Goal: Task Accomplishment & Management: Use online tool/utility

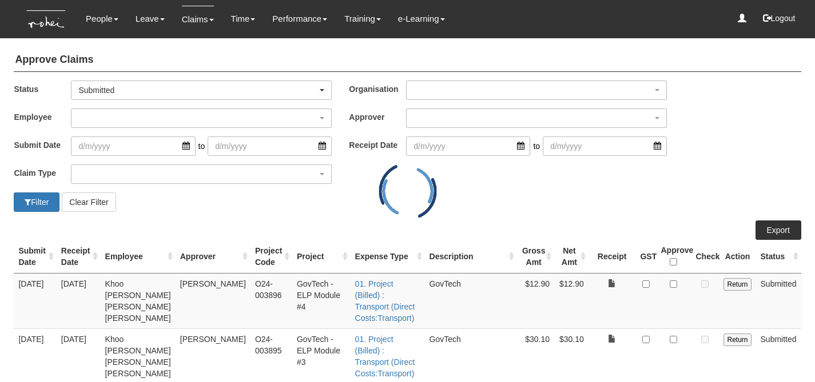
select select "50"
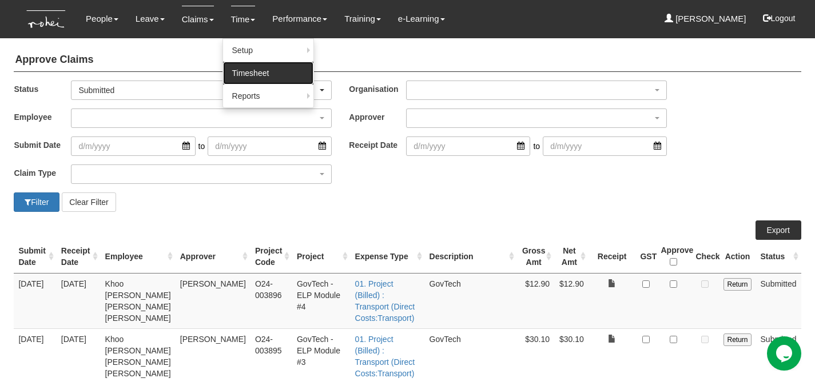
click at [234, 75] on link "Timesheet" at bounding box center [268, 73] width 90 height 23
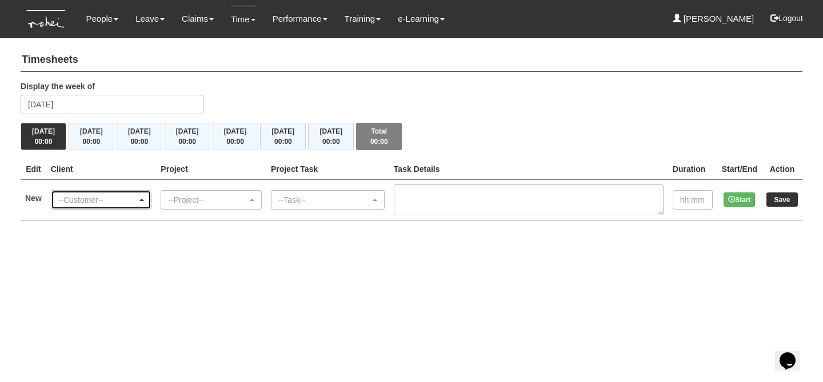
click at [121, 207] on div "--Customer--" at bounding box center [101, 200] width 100 height 18
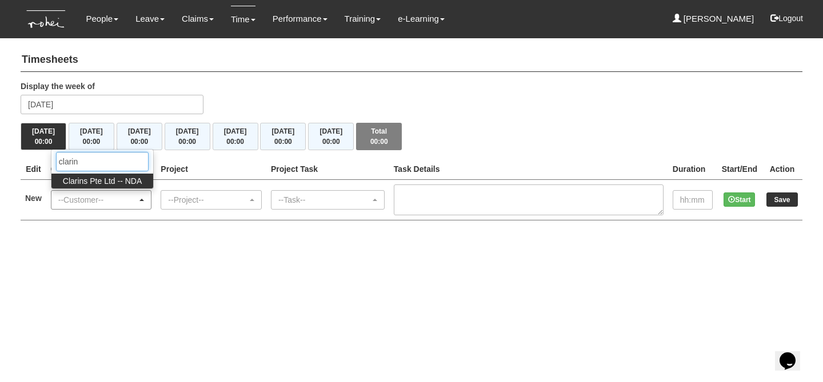
type input "clarins"
click at [106, 178] on span "Clarins Pte Ltd -- NDA" at bounding box center [102, 181] width 79 height 11
select select "43"
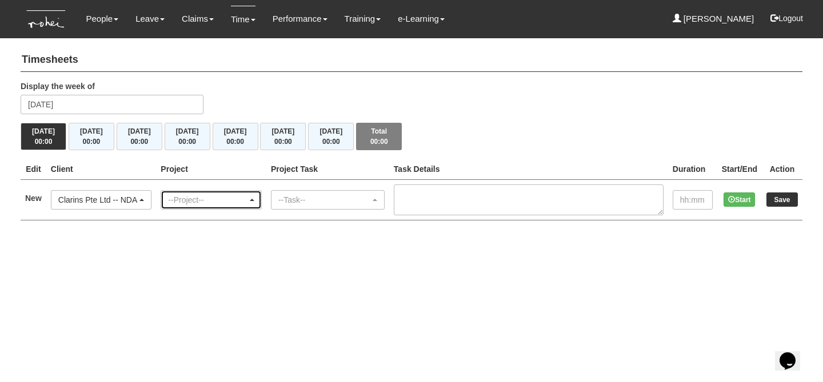
click at [208, 196] on div "--Project--" at bounding box center [207, 199] width 79 height 11
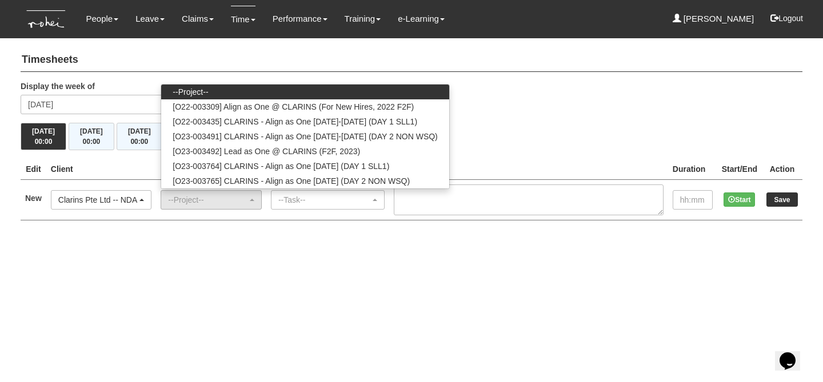
click at [530, 134] on div "[DATE] 00:00 [DATE] 00:00 [DATE] 00:00 [DATE] 00:00 [DATE] 00:00 [DATE] 00:00 […" at bounding box center [412, 136] width 782 height 27
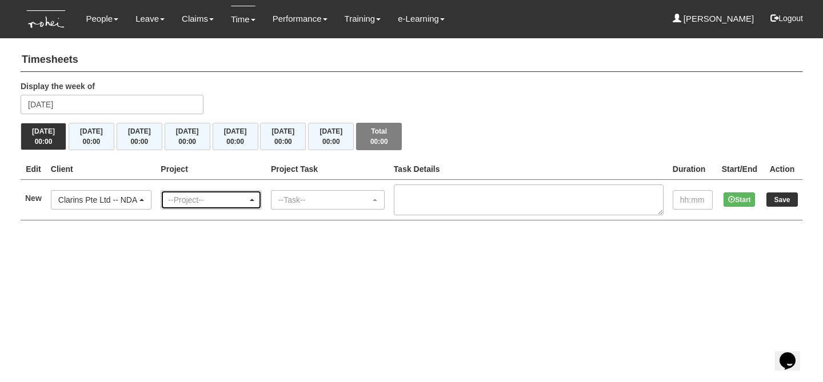
click at [170, 200] on div "--Project--" at bounding box center [211, 200] width 100 height 18
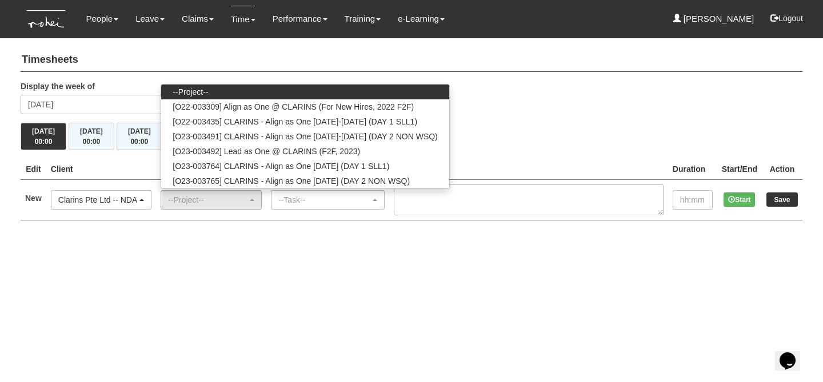
click at [527, 102] on div "Display the week of [DATE]" at bounding box center [411, 102] width 799 height 42
